Goal: Task Accomplishment & Management: Manage account settings

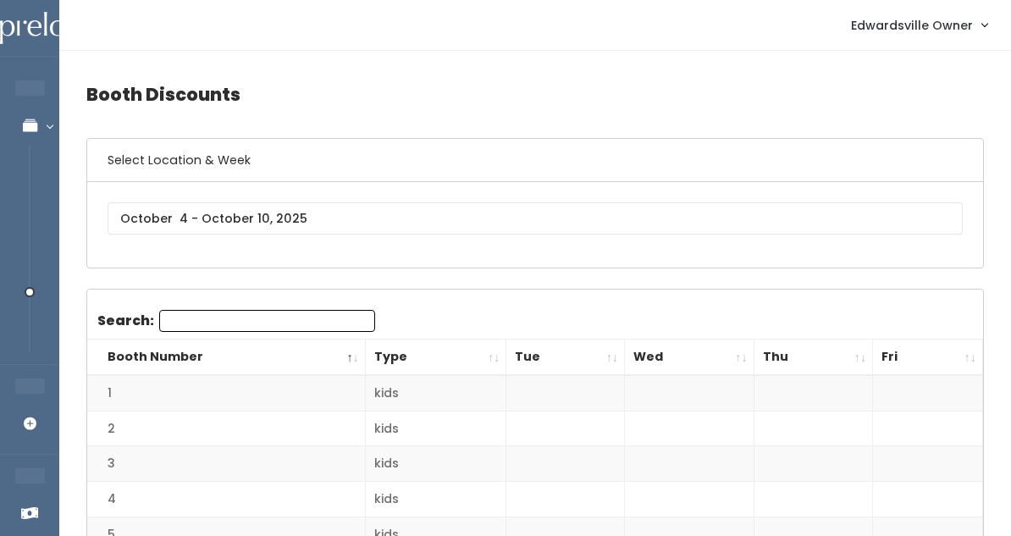
click at [185, 201] on div "[GEOGRAPHIC_DATA]" at bounding box center [535, 225] width 896 height 86
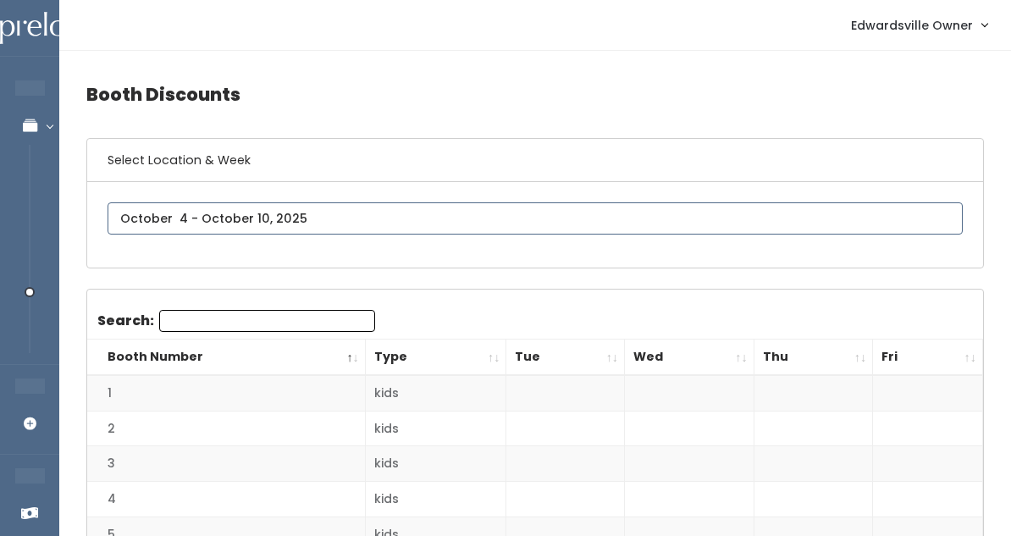
click at [185, 212] on input "text" at bounding box center [535, 218] width 855 height 32
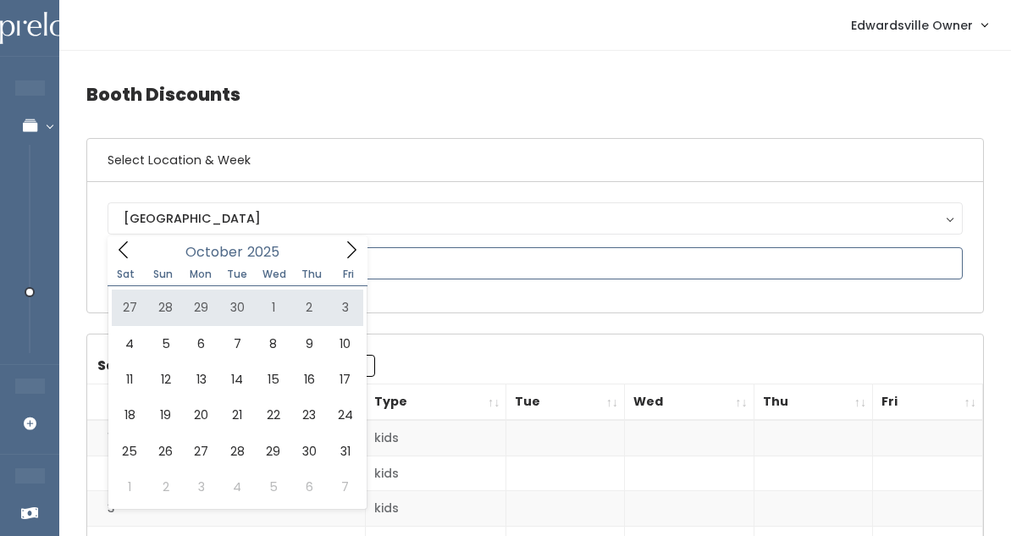
type input "September 27 to October 3"
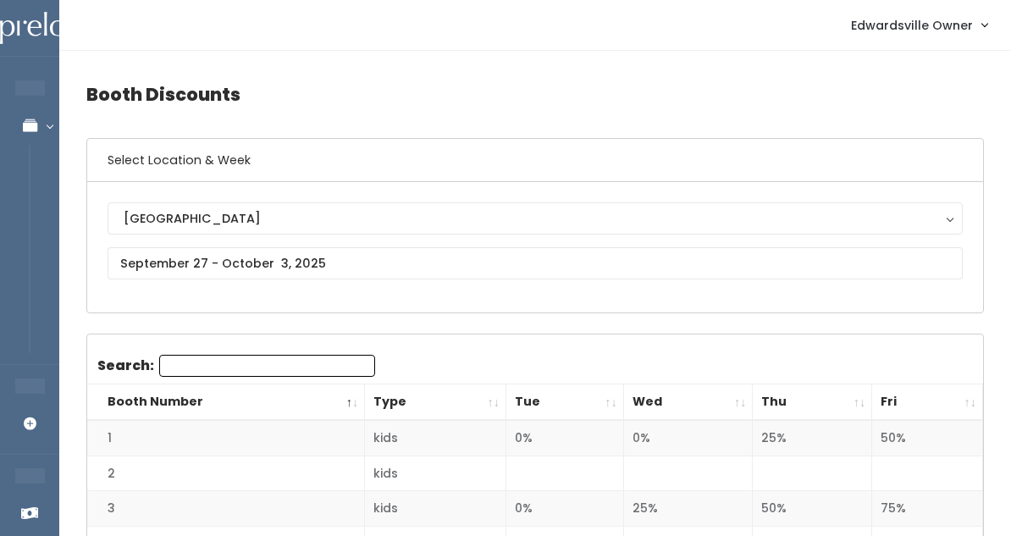
click at [949, 26] on span "Edwardsville Owner" at bounding box center [912, 25] width 122 height 19
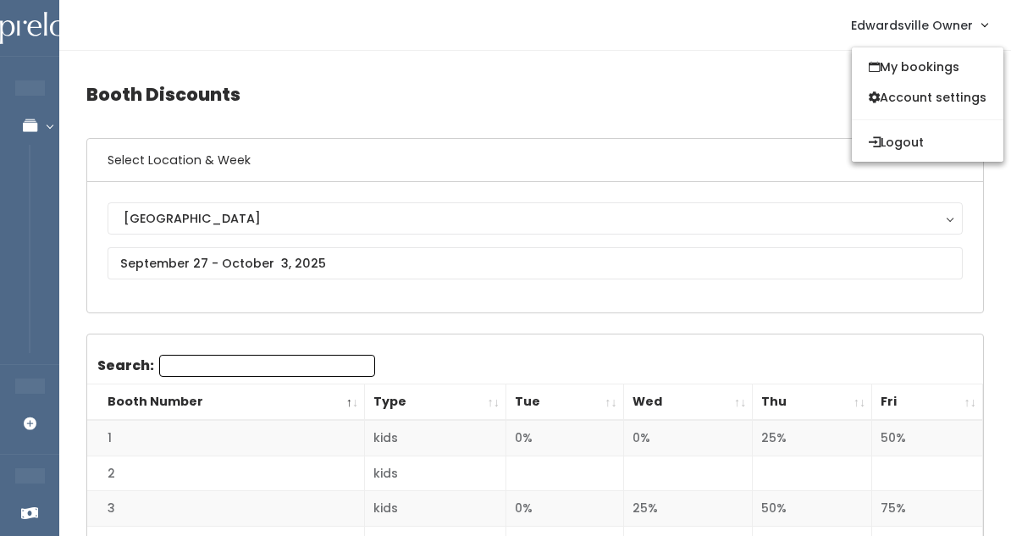
click at [346, 97] on h4 "Booth Discounts" at bounding box center [535, 94] width 898 height 47
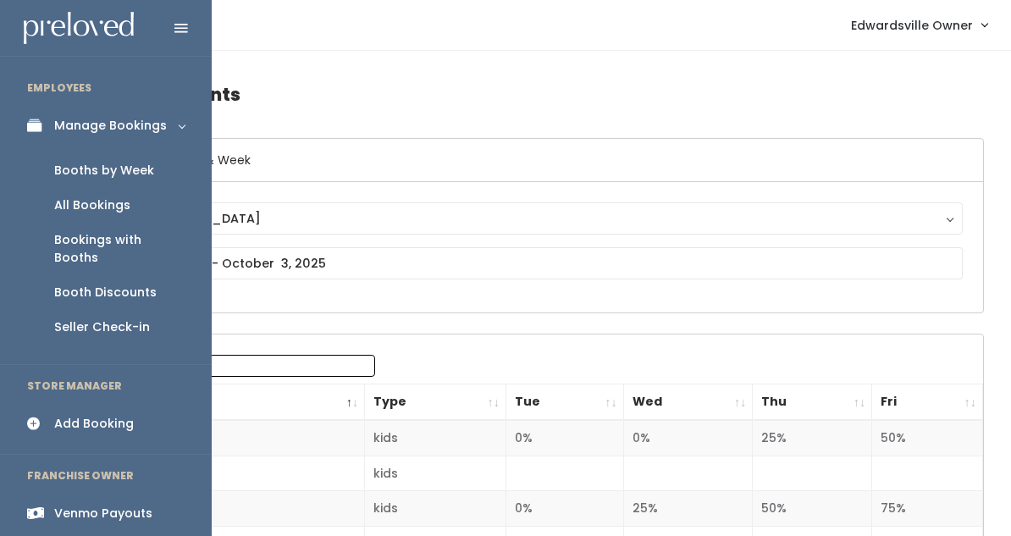
click at [116, 210] on div "All Bookings" at bounding box center [92, 205] width 76 height 18
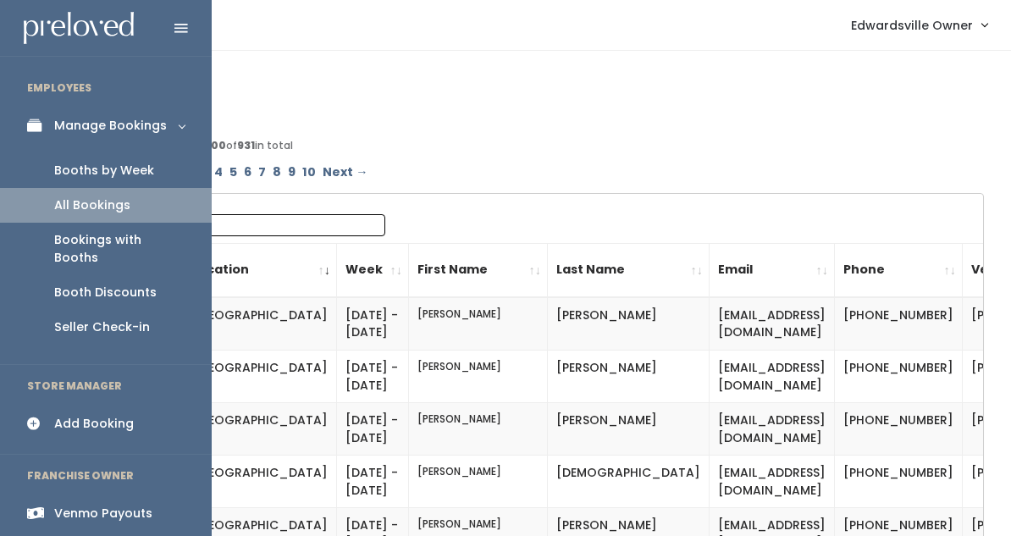
click at [94, 167] on div "Booths by Week" at bounding box center [104, 171] width 100 height 18
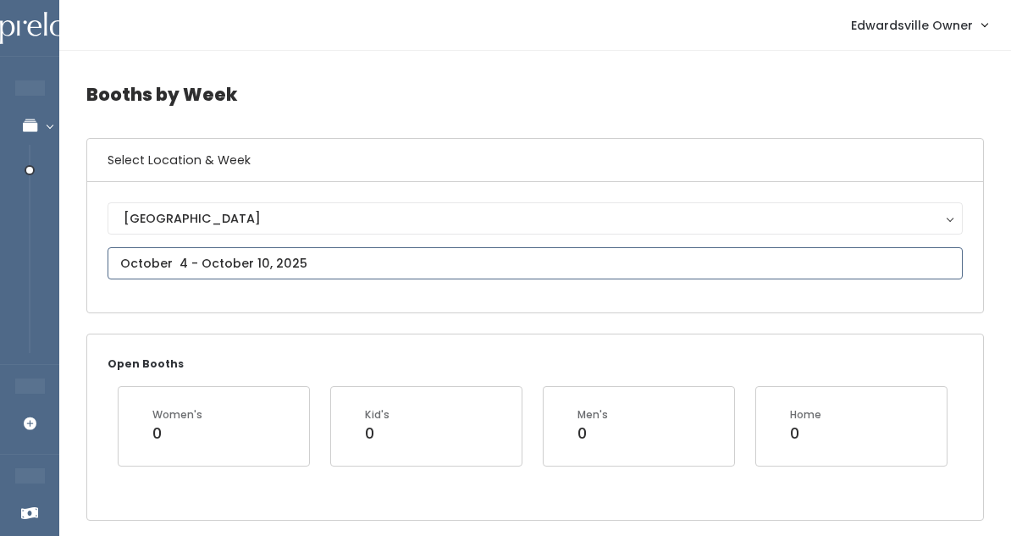
click at [185, 260] on input "text" at bounding box center [535, 263] width 855 height 32
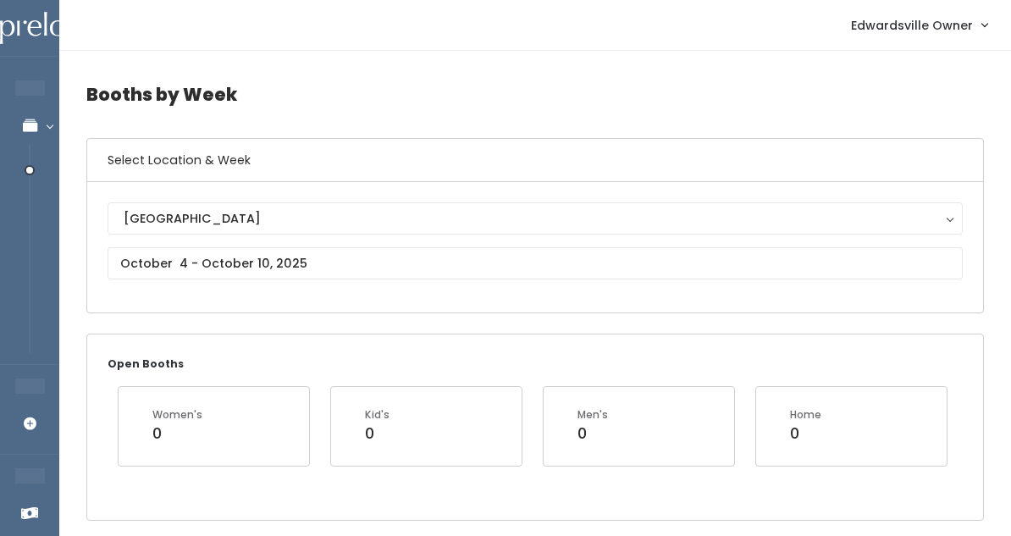
click at [859, 36] on link "Edwardsville Owner" at bounding box center [919, 25] width 170 height 36
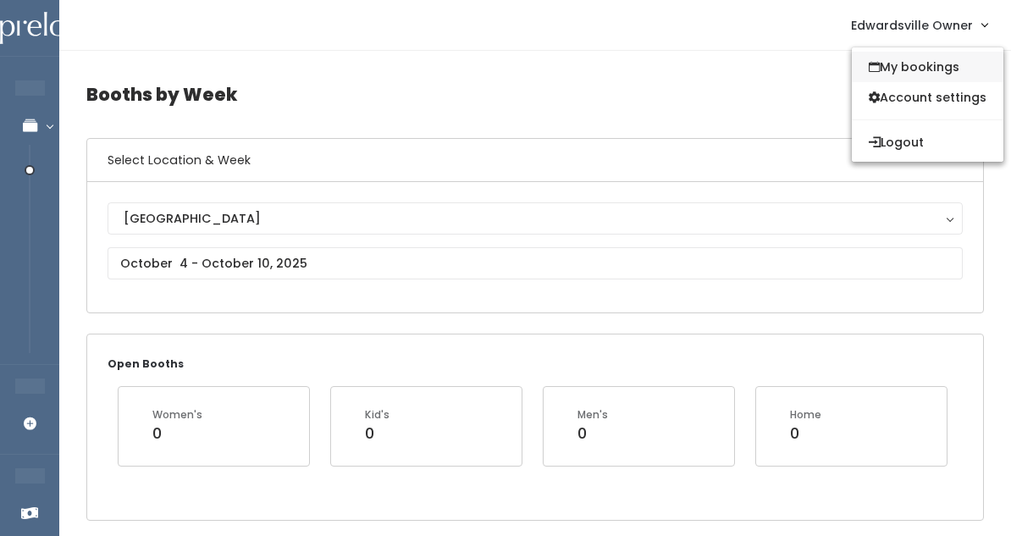
click at [881, 61] on link "My bookings" at bounding box center [928, 67] width 152 height 30
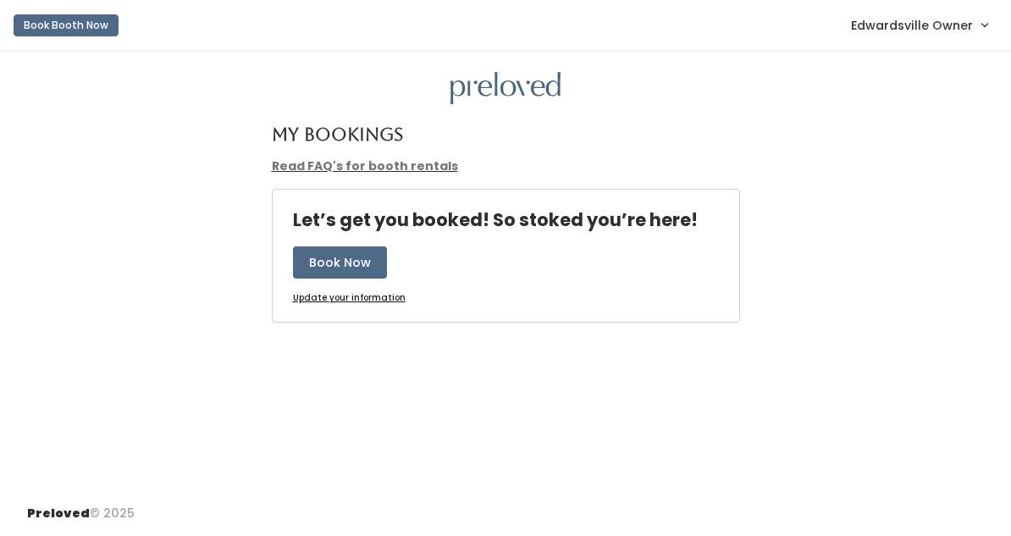
click at [901, 19] on span "Edwardsville Owner" at bounding box center [912, 25] width 122 height 19
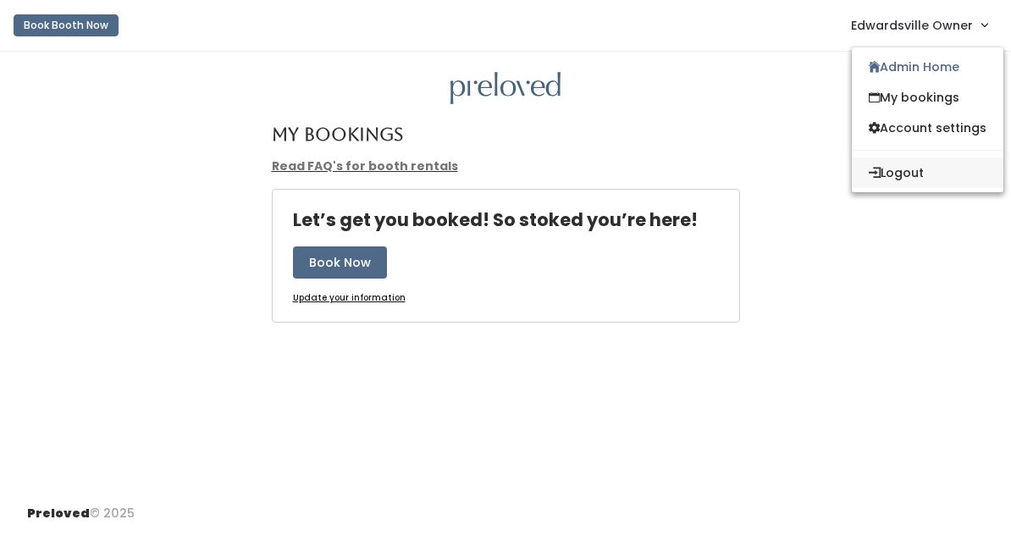
click at [894, 170] on button "Logout" at bounding box center [928, 172] width 152 height 30
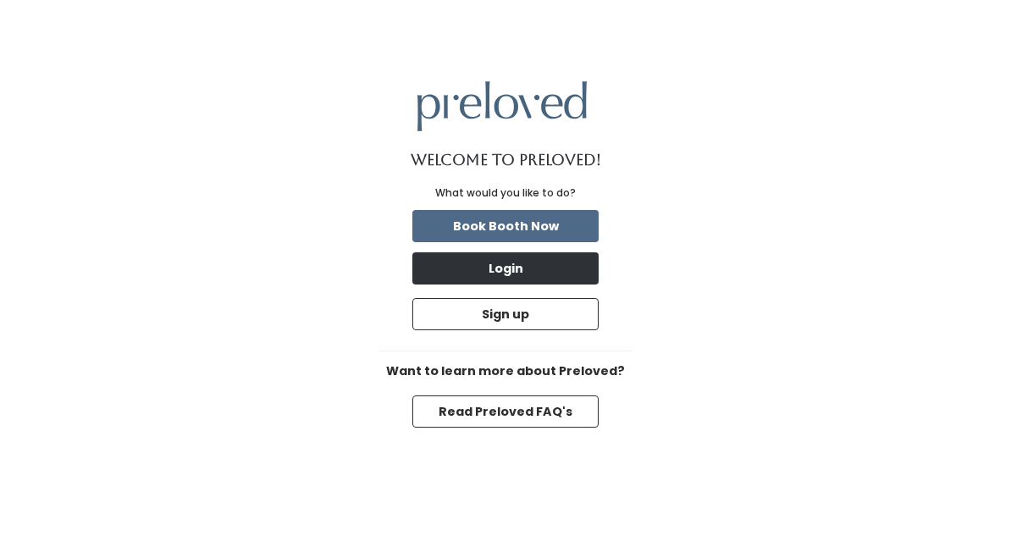
click at [555, 269] on button "Login" at bounding box center [505, 268] width 186 height 32
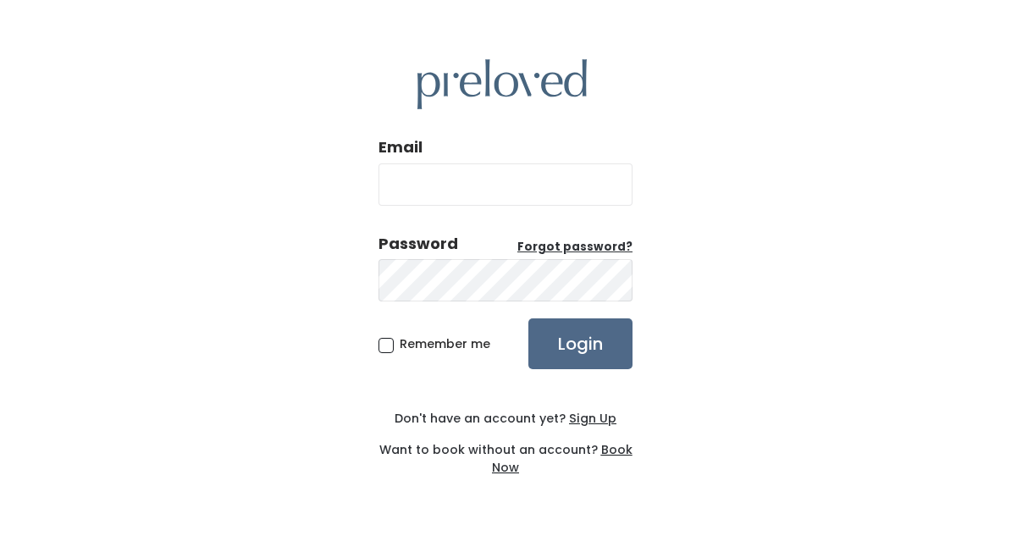
click at [485, 173] on input "Email" at bounding box center [505, 184] width 254 height 42
click at [502, 159] on div "Email" at bounding box center [505, 177] width 254 height 82
click at [487, 188] on input "Email" at bounding box center [505, 184] width 254 height 42
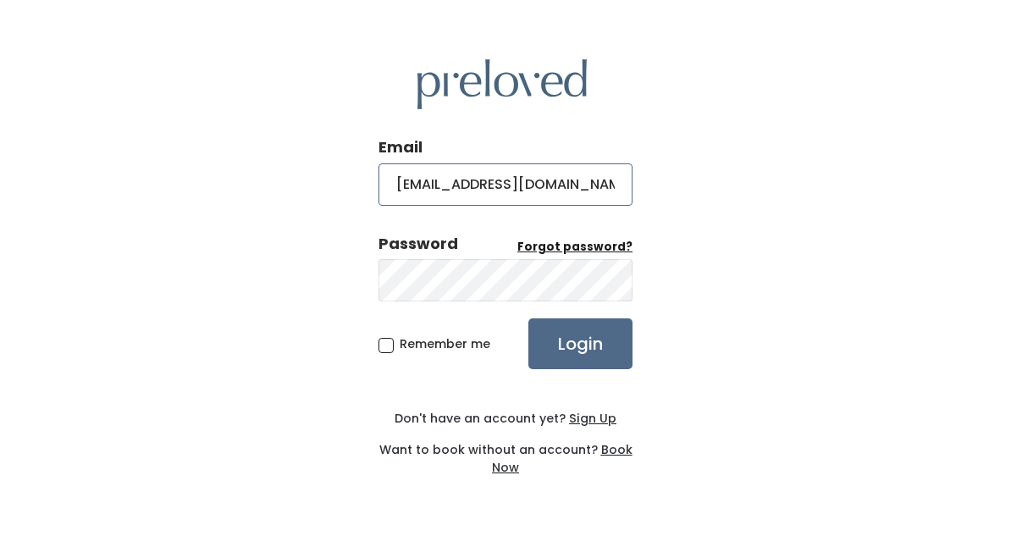
type input "[EMAIL_ADDRESS][DOMAIN_NAME]"
click at [575, 248] on u "Forgot password?" at bounding box center [574, 247] width 115 height 16
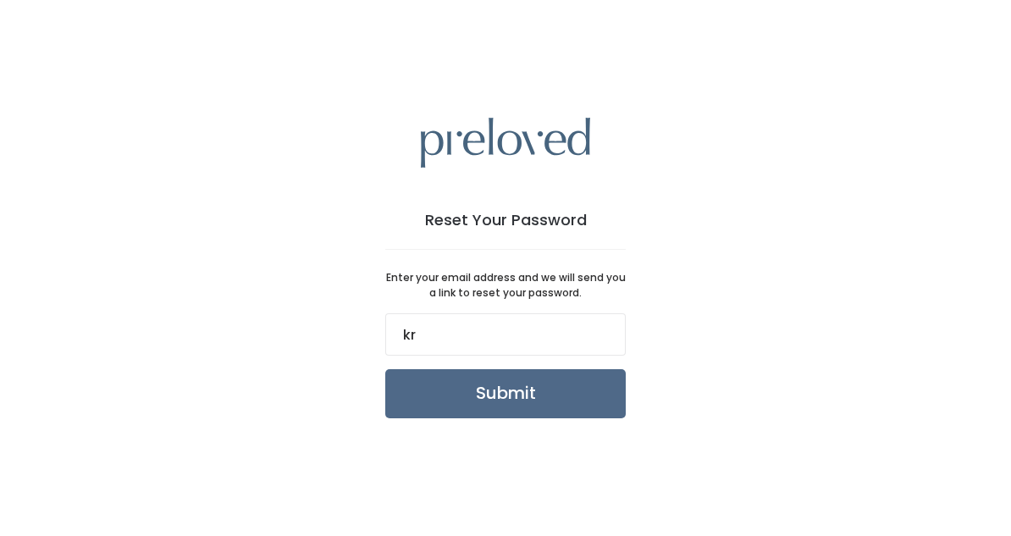
type input "k"
type input "19kraick@gmail.com"
click at [562, 399] on input "Submit" at bounding box center [505, 393] width 240 height 49
click at [534, 345] on input "19kraick@gmail.com" at bounding box center [505, 334] width 240 height 42
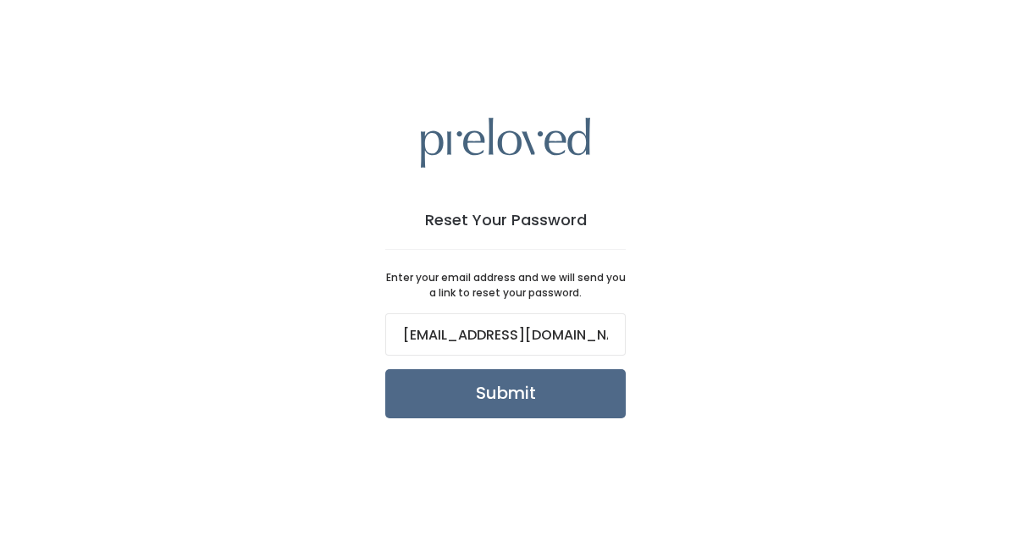
click at [534, 345] on input "19kraick@gmail.com" at bounding box center [505, 334] width 240 height 42
click at [584, 279] on p "Enter your email address and we will send you a link to reset your password." at bounding box center [505, 285] width 240 height 30
click at [436, 341] on input "19kraick@gmail.com" at bounding box center [505, 334] width 240 height 42
type input "[EMAIL_ADDRESS][DOMAIN_NAME]"
click at [478, 400] on input "Submit" at bounding box center [505, 393] width 240 height 49
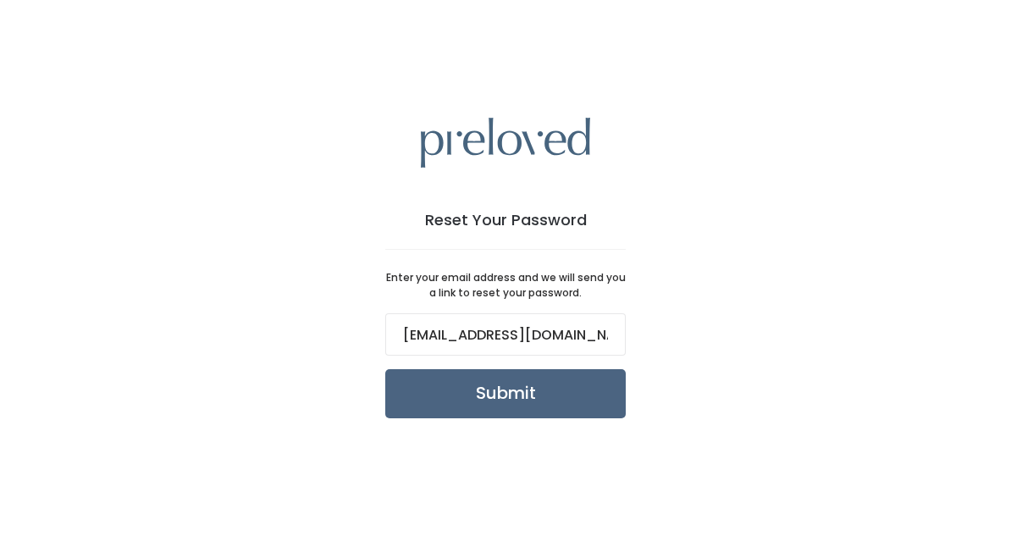
click at [508, 392] on input "Submit" at bounding box center [505, 393] width 240 height 49
click at [479, 338] on input "[EMAIL_ADDRESS][DOMAIN_NAME]" at bounding box center [505, 334] width 240 height 42
click at [689, 95] on div "Reset Your Password Enter your email address and we will send you a link to res…" at bounding box center [505, 268] width 1011 height 536
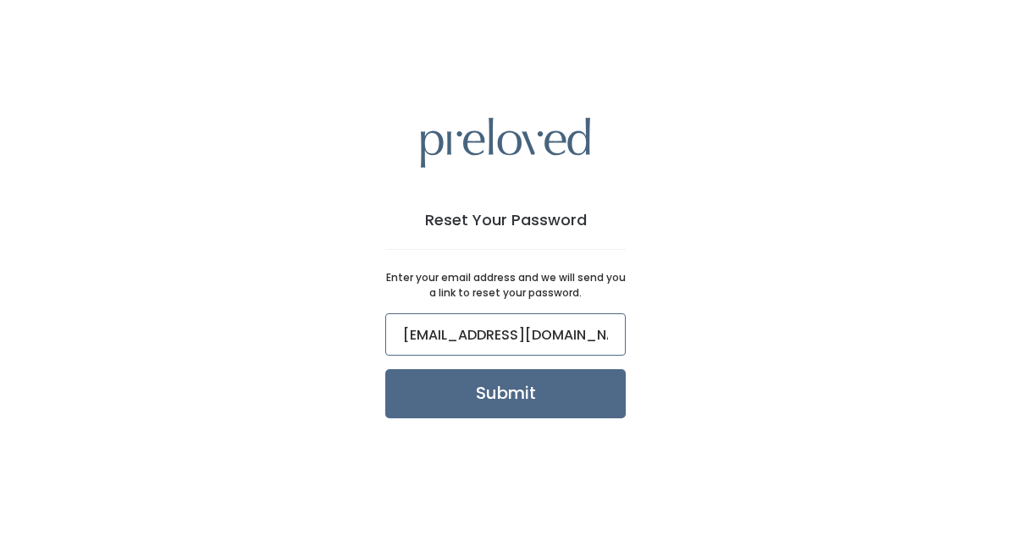
click at [524, 341] on input "[EMAIL_ADDRESS][DOMAIN_NAME]" at bounding box center [505, 334] width 240 height 42
click at [434, 333] on input "[EMAIL_ADDRESS][DOMAIN_NAME]" at bounding box center [505, 334] width 240 height 42
click at [472, 333] on input "[EMAIL_ADDRESS][DOMAIN_NAME]" at bounding box center [505, 334] width 240 height 42
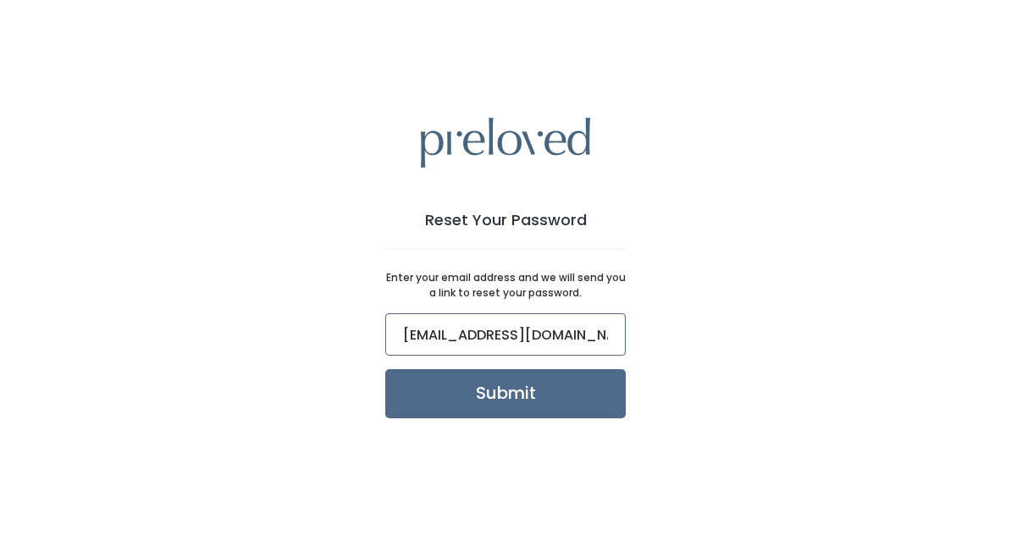
click at [472, 333] on input "[EMAIL_ADDRESS][DOMAIN_NAME]" at bounding box center [505, 334] width 240 height 42
click at [569, 343] on input "[EMAIL_ADDRESS][DOMAIN_NAME]" at bounding box center [505, 334] width 240 height 42
click at [583, 319] on input "[EMAIL_ADDRESS][DOMAIN_NAME]" at bounding box center [505, 334] width 240 height 42
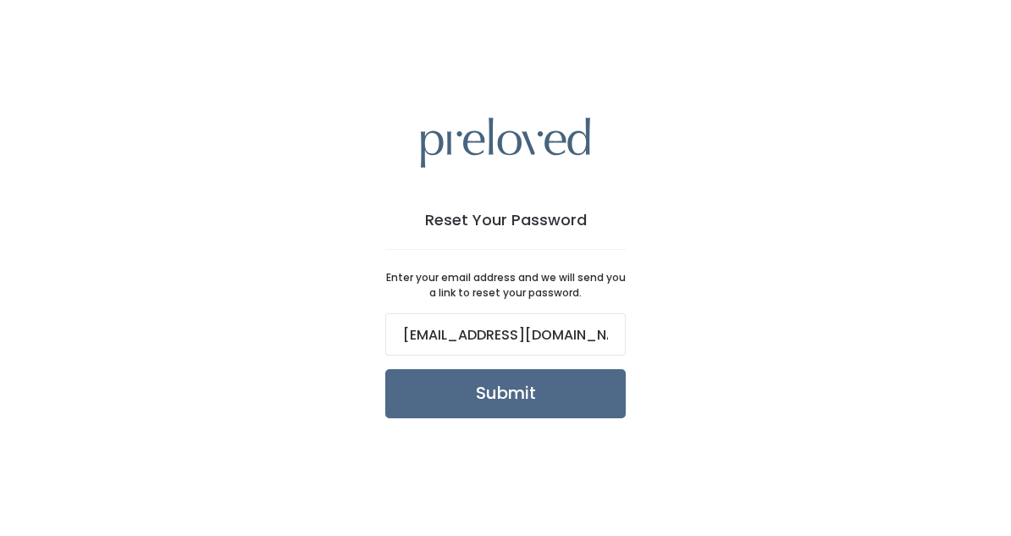
click at [596, 261] on div "Reset Your Password Enter your email address and we will send you a link to res…" at bounding box center [506, 268] width 322 height 382
